Goal: Information Seeking & Learning: Learn about a topic

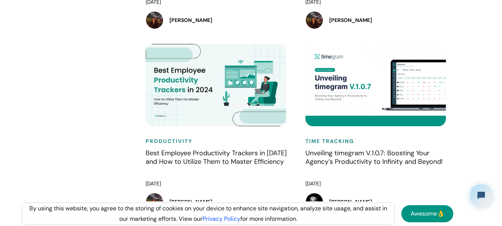
click at [302, 57] on div "Time Tracking Unveiling timegram V.1.0.7: Boosting Your Agency’s Productivity t…" at bounding box center [378, 135] width 160 height 182
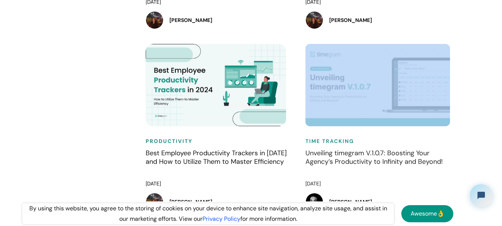
drag, startPoint x: 302, startPoint y: 57, endPoint x: 419, endPoint y: 108, distance: 127.6
click at [419, 108] on div "Time Tracking Unveiling timegram V.1.0.7: Boosting Your Agency’s Productivity t…" at bounding box center [378, 135] width 160 height 182
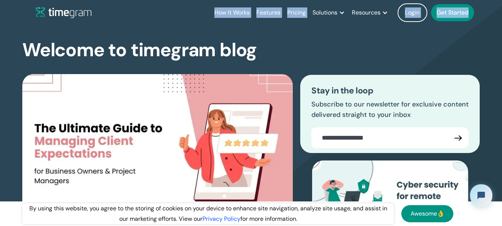
drag, startPoint x: 479, startPoint y: 16, endPoint x: 187, endPoint y: 10, distance: 292.4
click at [187, 10] on div "How It Works Features Pricing Solutions Remote Teams Productivity Management Em…" at bounding box center [259, 12] width 446 height 25
